Goal: Check status: Check status

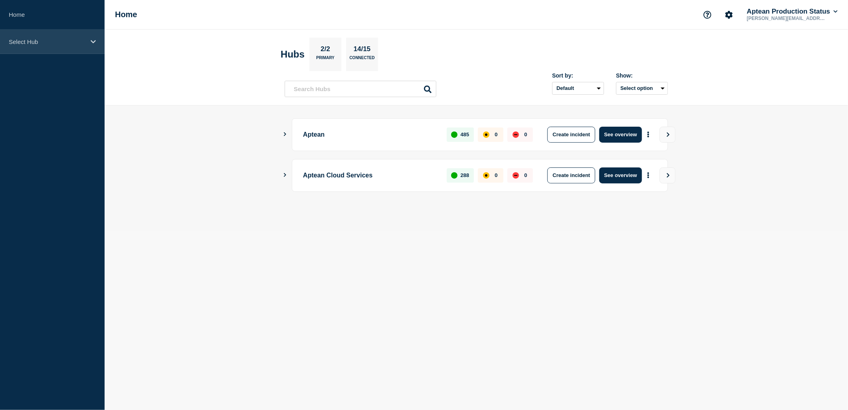
click at [24, 42] on p "Select Hub" at bounding box center [47, 41] width 77 height 7
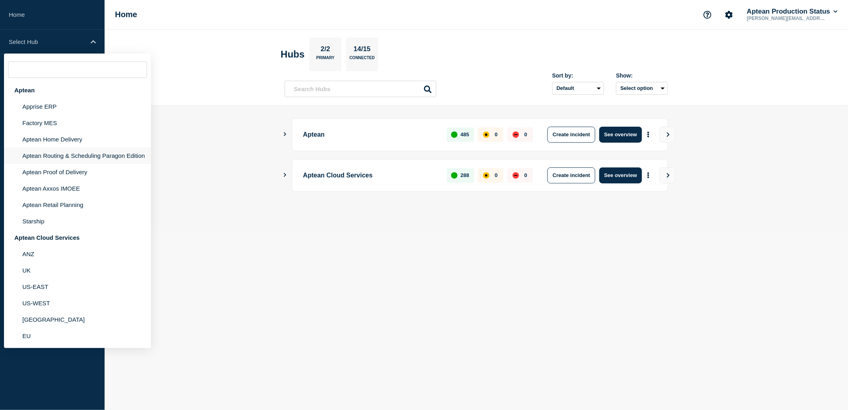
click at [64, 157] on li "Aptean Routing & Scheduling Paragon Edition" at bounding box center [77, 155] width 147 height 16
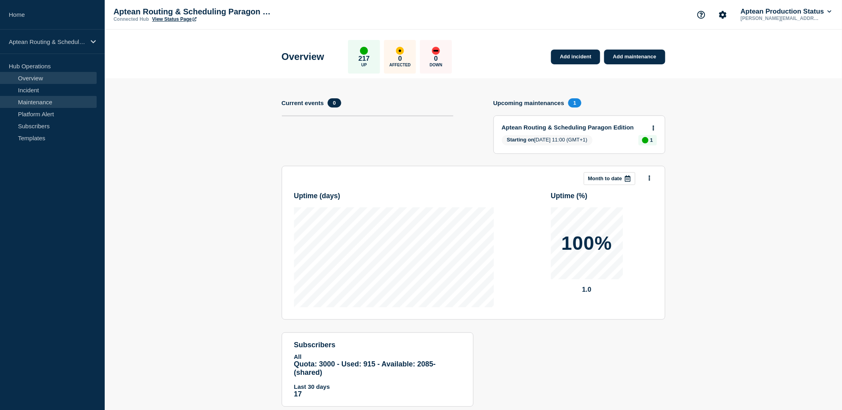
click at [43, 102] on link "Maintenance" at bounding box center [48, 102] width 97 height 12
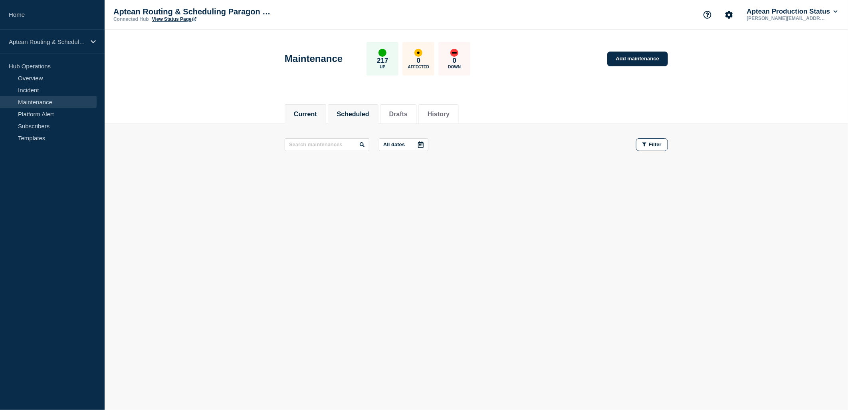
click at [345, 117] on button "Scheduled" at bounding box center [353, 114] width 32 height 7
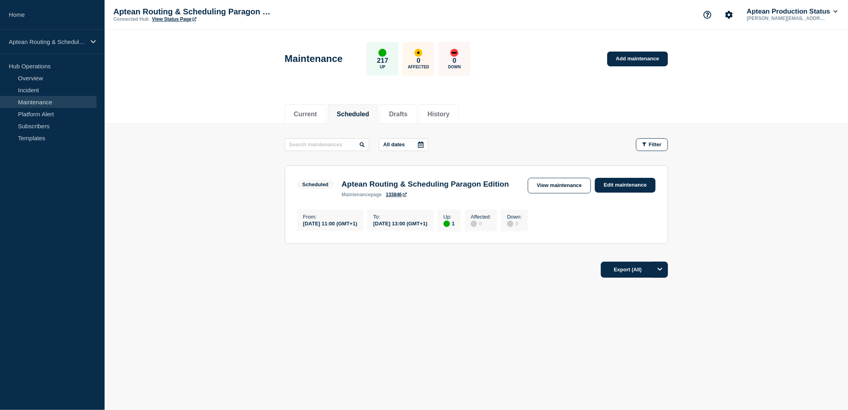
click at [313, 127] on main "All dates Filter Scheduled 1 Up Aptean Routing & Scheduling Paragon Edition Fro…" at bounding box center [477, 190] width 744 height 132
click at [302, 121] on li "Current" at bounding box center [306, 114] width 42 height 20
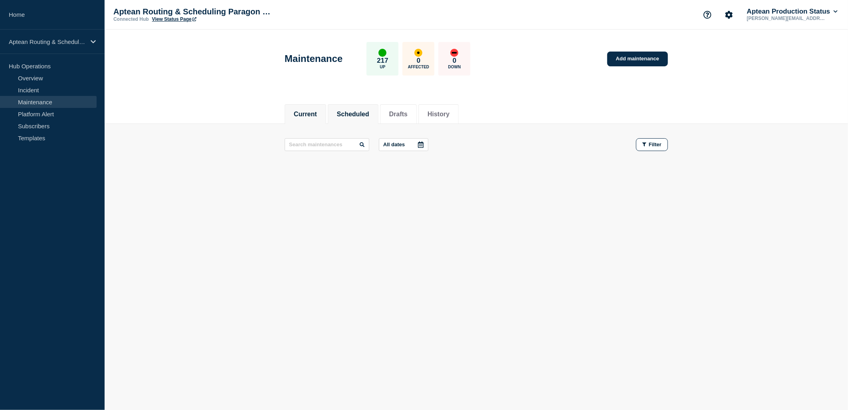
click at [370, 113] on button "Scheduled" at bounding box center [353, 114] width 32 height 7
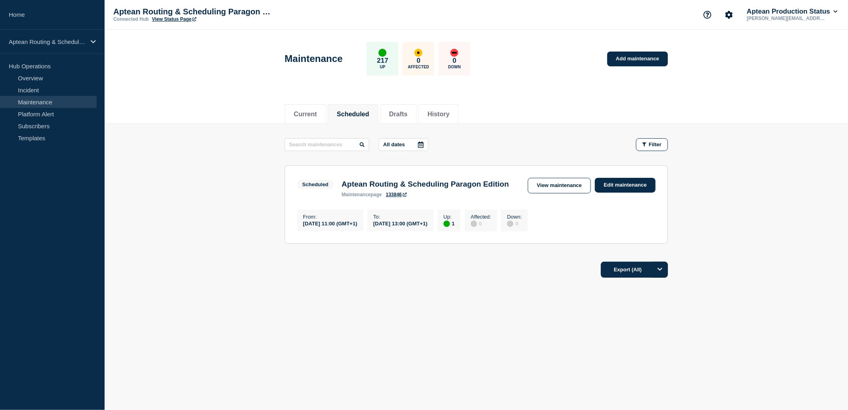
click at [406, 316] on div "Current Scheduled Drafts History Current Scheduled Drafts History All dates Fil…" at bounding box center [477, 217] width 744 height 242
click at [540, 192] on link "View maintenance" at bounding box center [559, 186] width 63 height 16
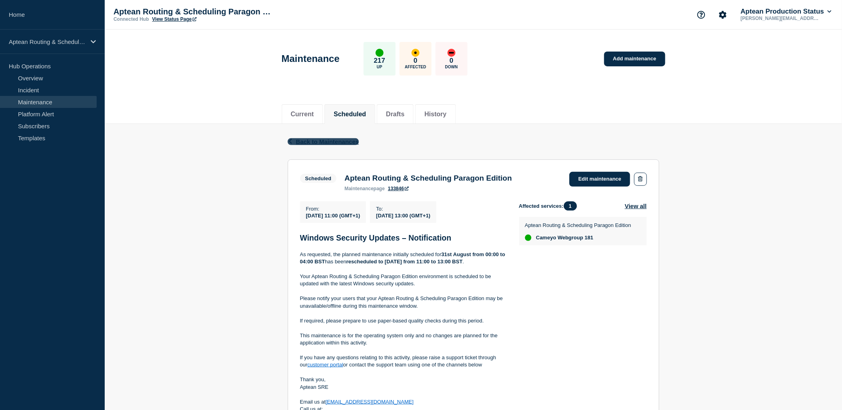
click at [290, 142] on icon "button" at bounding box center [290, 141] width 6 height 5
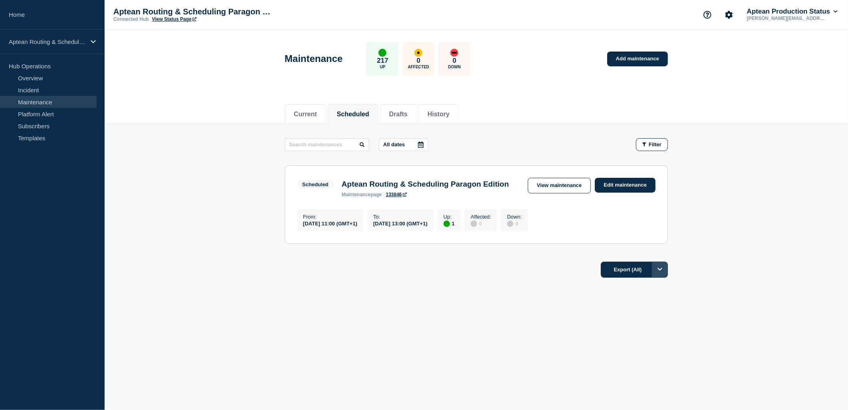
click at [663, 278] on button "Options" at bounding box center [660, 270] width 16 height 16
click at [147, 140] on main "All dates Filter Scheduled 1 Up Aptean Routing & Scheduling Paragon Edition Fro…" at bounding box center [477, 190] width 744 height 132
click at [387, 55] on div "up" at bounding box center [383, 53] width 8 height 8
